Goal: Information Seeking & Learning: Learn about a topic

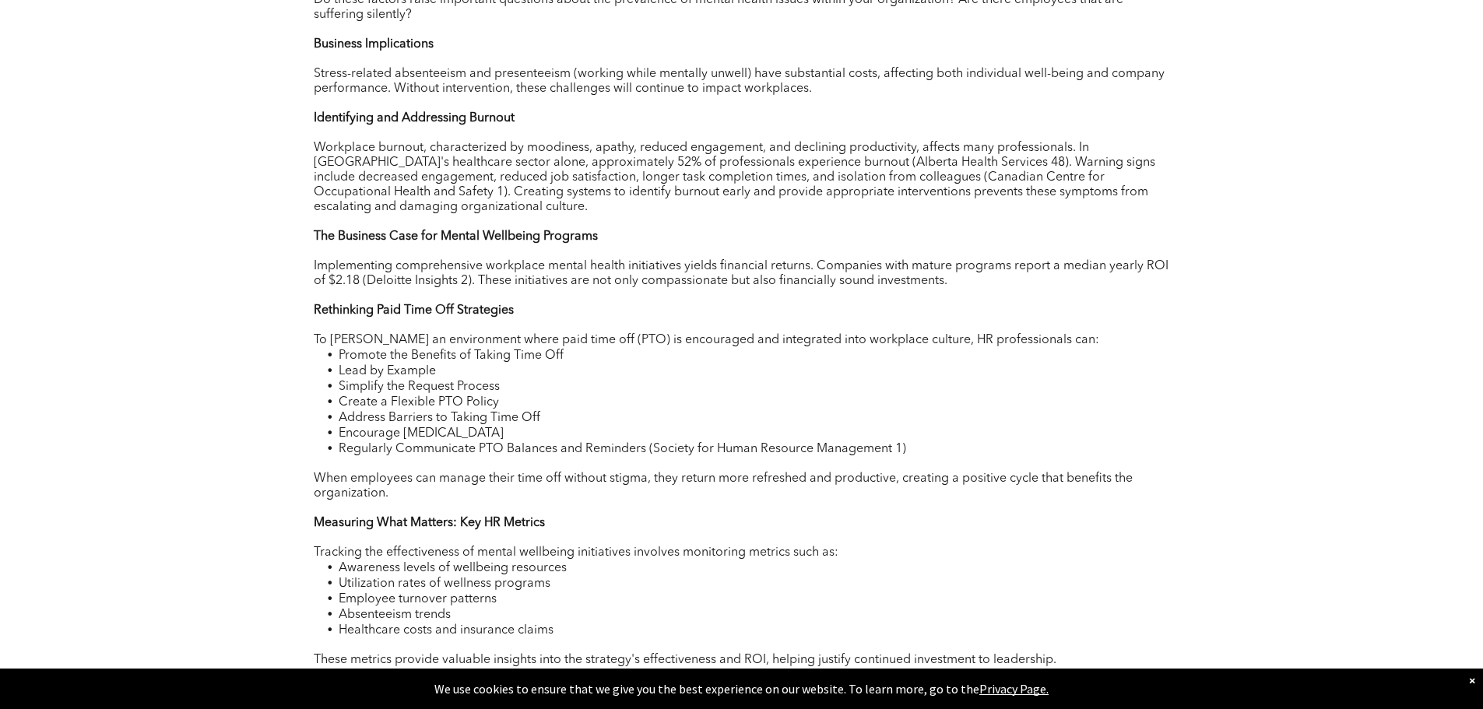
scroll to position [1168, 0]
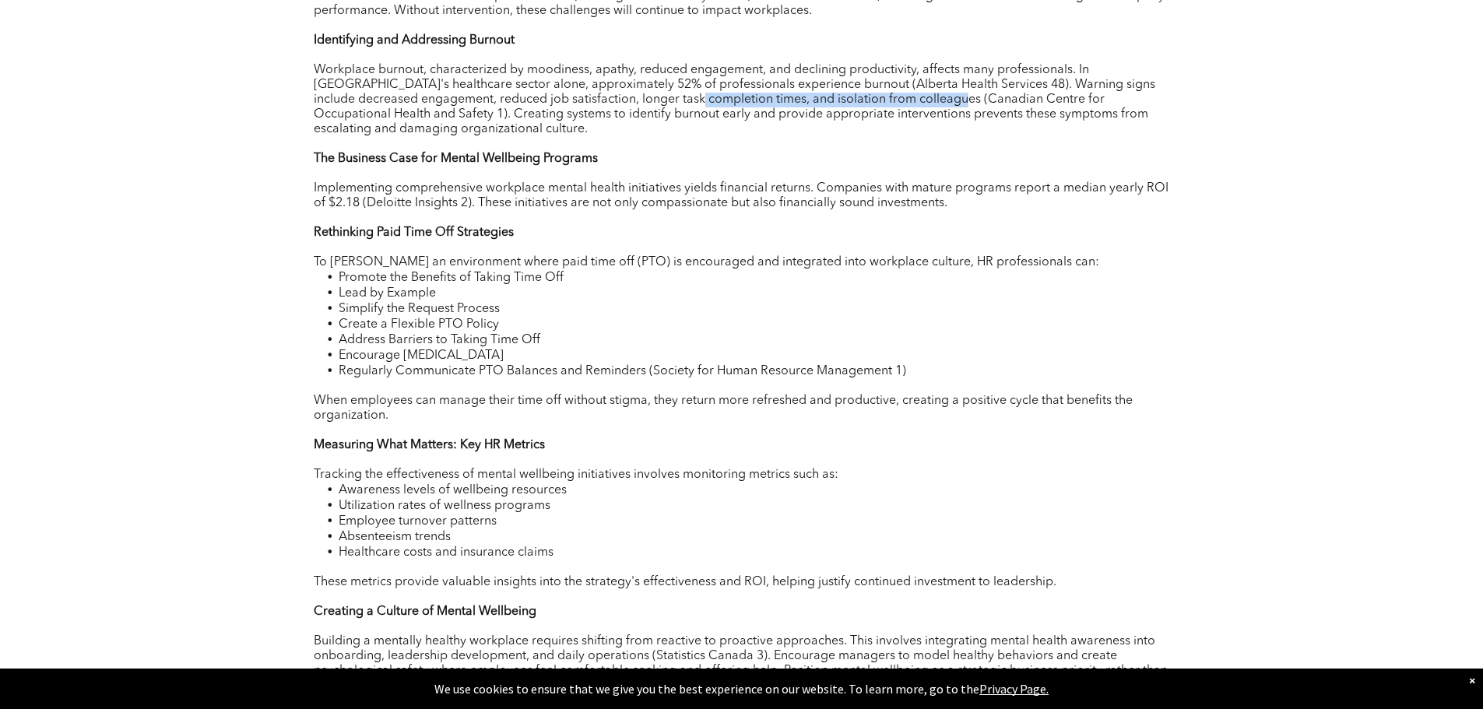
drag, startPoint x: 754, startPoint y: 93, endPoint x: 1064, endPoint y: 128, distance: 311.8
click at [1053, 123] on p "Workplace burnout, characterized by moodiness, apathy, reduced engagement, and …" at bounding box center [742, 100] width 856 height 74
click at [1099, 227] on p "Rethinking Paid Time Off Strategies" at bounding box center [742, 233] width 856 height 15
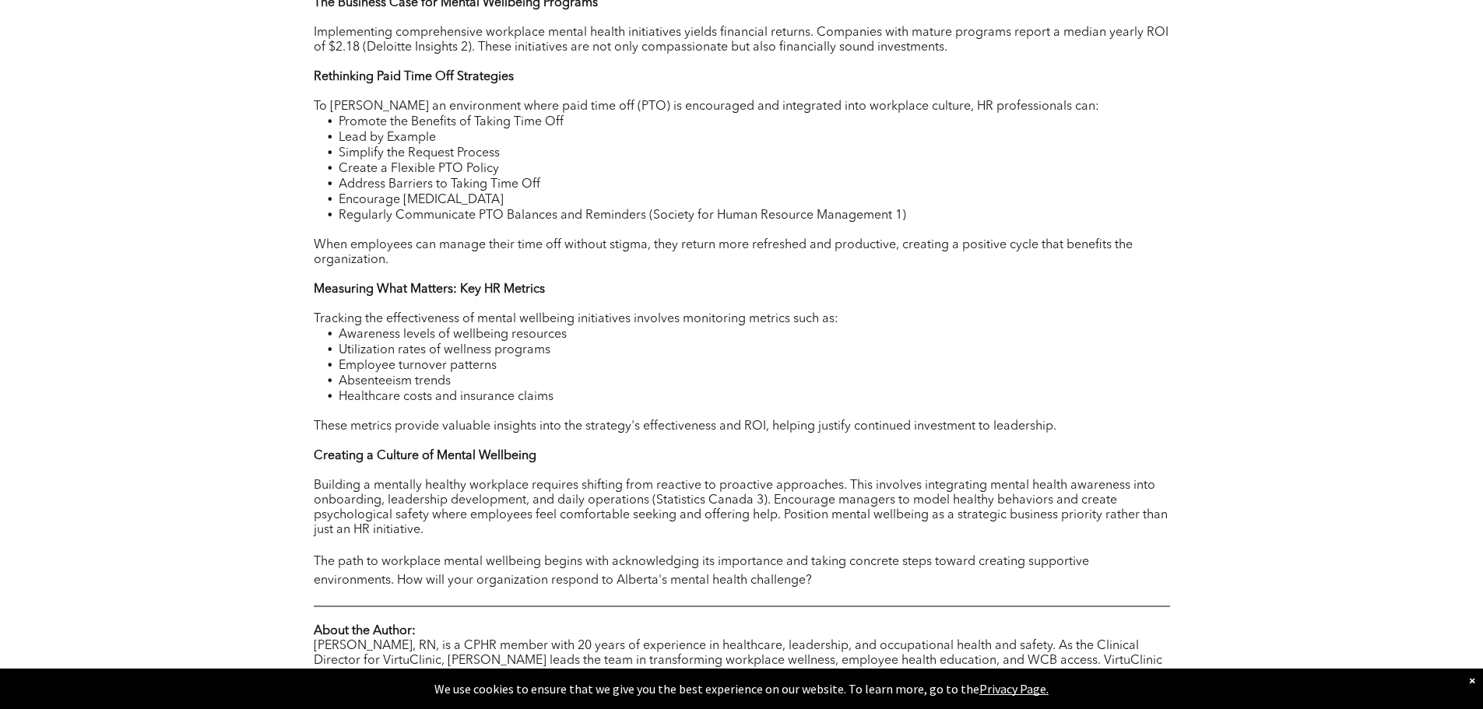
scroll to position [1479, 0]
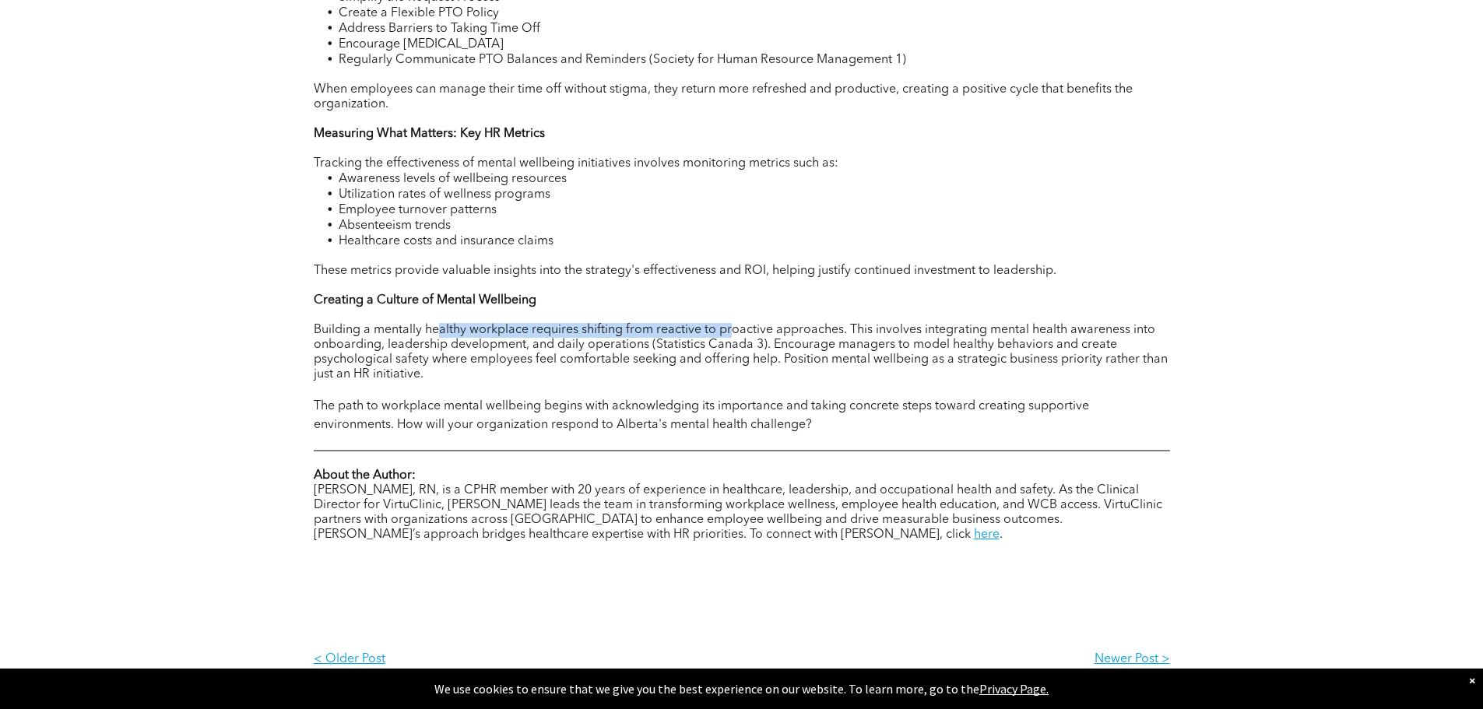
drag, startPoint x: 439, startPoint y: 325, endPoint x: 740, endPoint y: 316, distance: 301.4
click at [731, 324] on span "Building a mentally healthy workplace requires shifting from reactive to proact…" at bounding box center [741, 352] width 854 height 57
click at [740, 324] on span "Building a mentally healthy workplace requires shifting from reactive to proact…" at bounding box center [741, 352] width 854 height 57
drag, startPoint x: 754, startPoint y: 317, endPoint x: 969, endPoint y: 317, distance: 214.9
click at [890, 324] on span "Building a mentally healthy workplace requires shifting from reactive to proact…" at bounding box center [741, 352] width 854 height 57
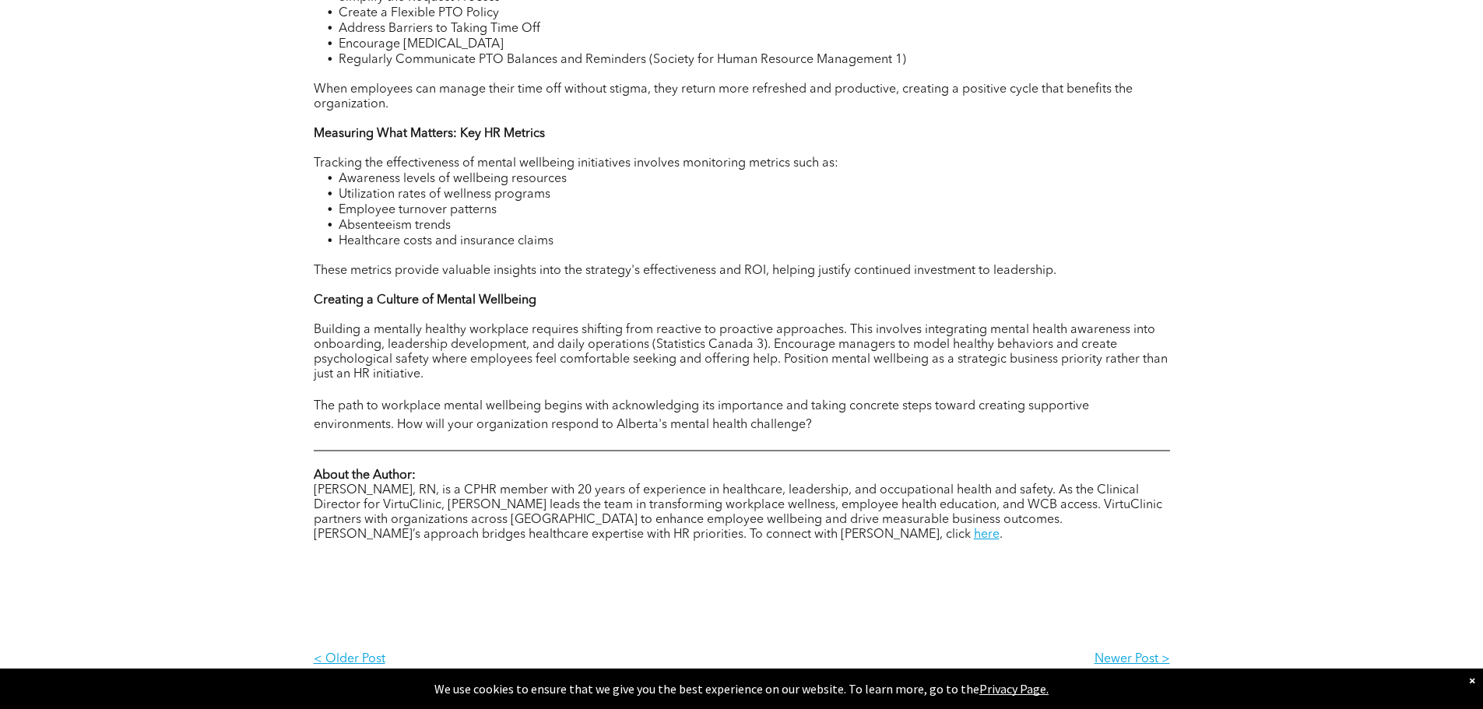
click at [1042, 324] on span "Building a mentally healthy workplace requires shifting from reactive to proact…" at bounding box center [741, 352] width 854 height 57
click at [1069, 324] on span "Building a mentally healthy workplace requires shifting from reactive to proact…" at bounding box center [741, 352] width 854 height 57
